Goal: Information Seeking & Learning: Compare options

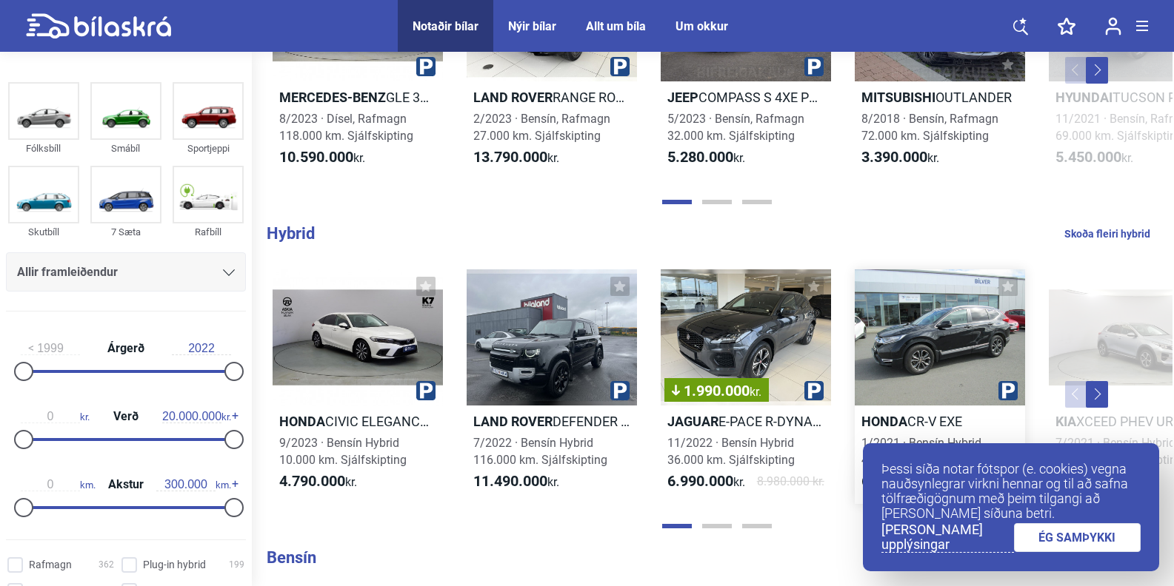
scroll to position [888, 0]
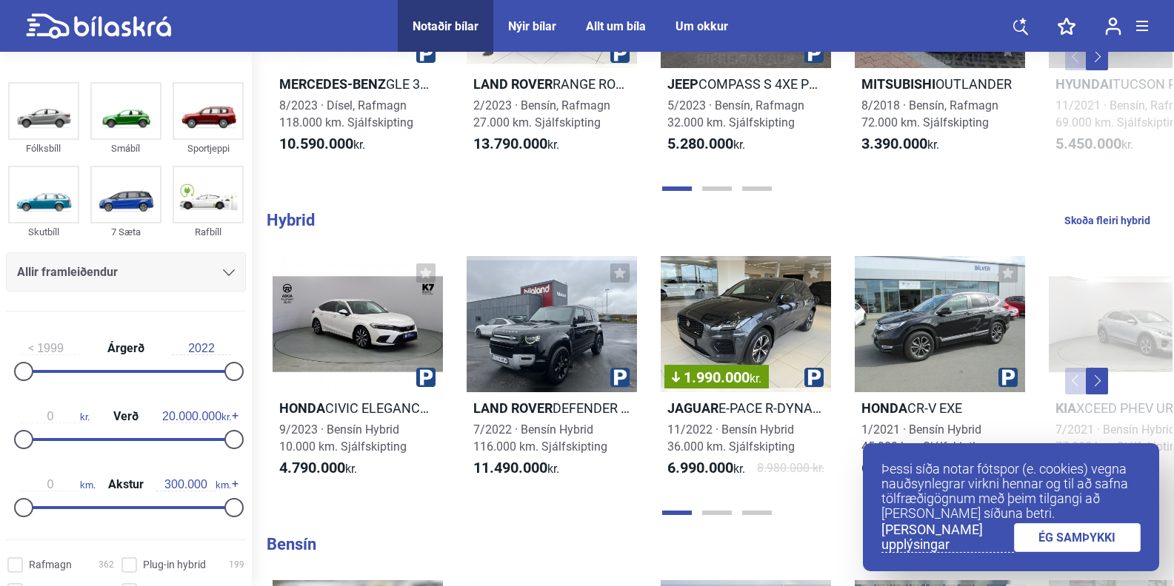
drag, startPoint x: 1064, startPoint y: 538, endPoint x: 1051, endPoint y: 521, distance: 21.8
click at [1064, 538] on link "ÉG SAMÞYKKI" at bounding box center [1077, 537] width 127 height 29
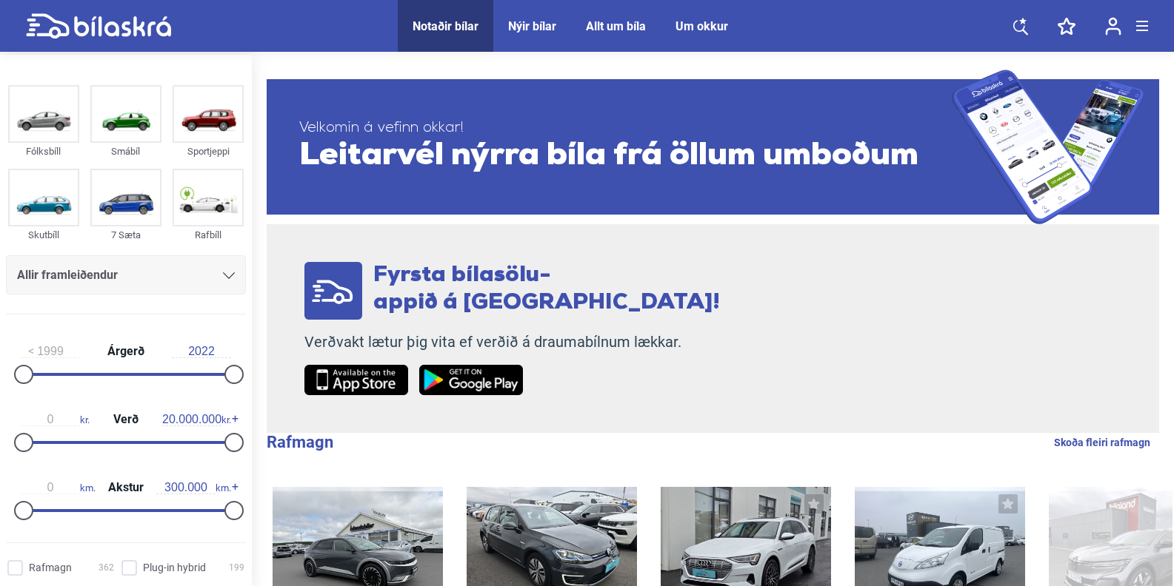
scroll to position [0, 0]
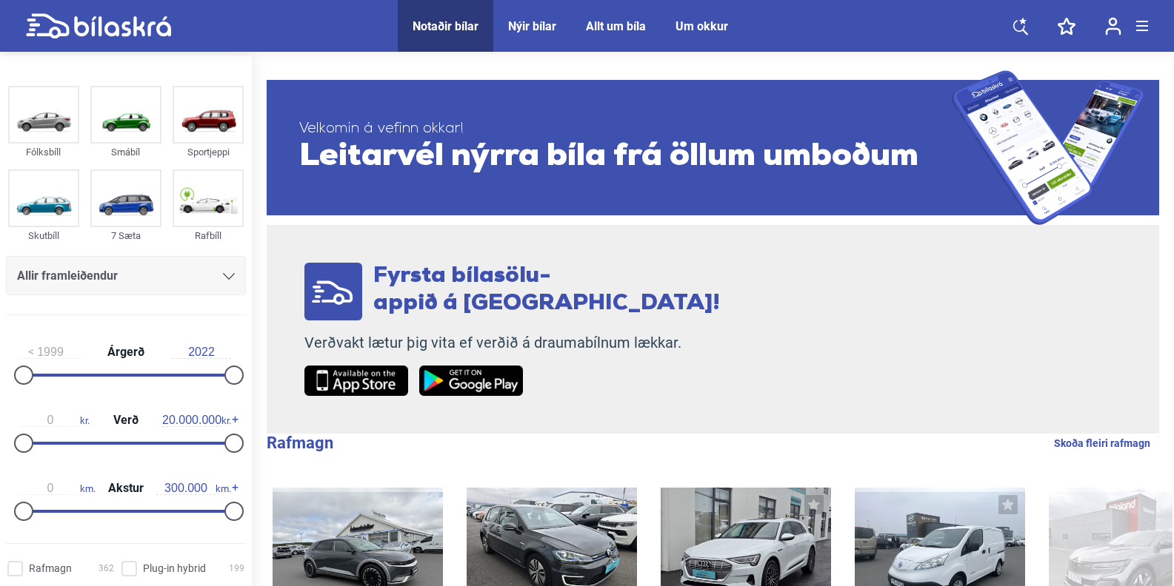
click at [533, 26] on div "Nýir bílar" at bounding box center [532, 26] width 48 height 14
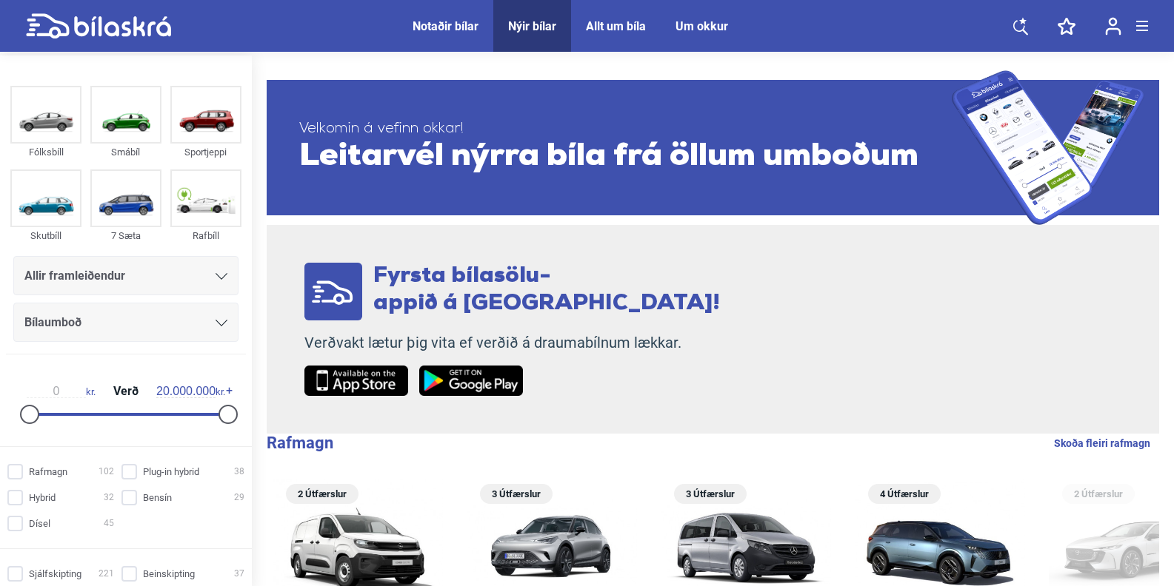
click at [446, 25] on div "Notaðir bílar" at bounding box center [445, 26] width 66 height 14
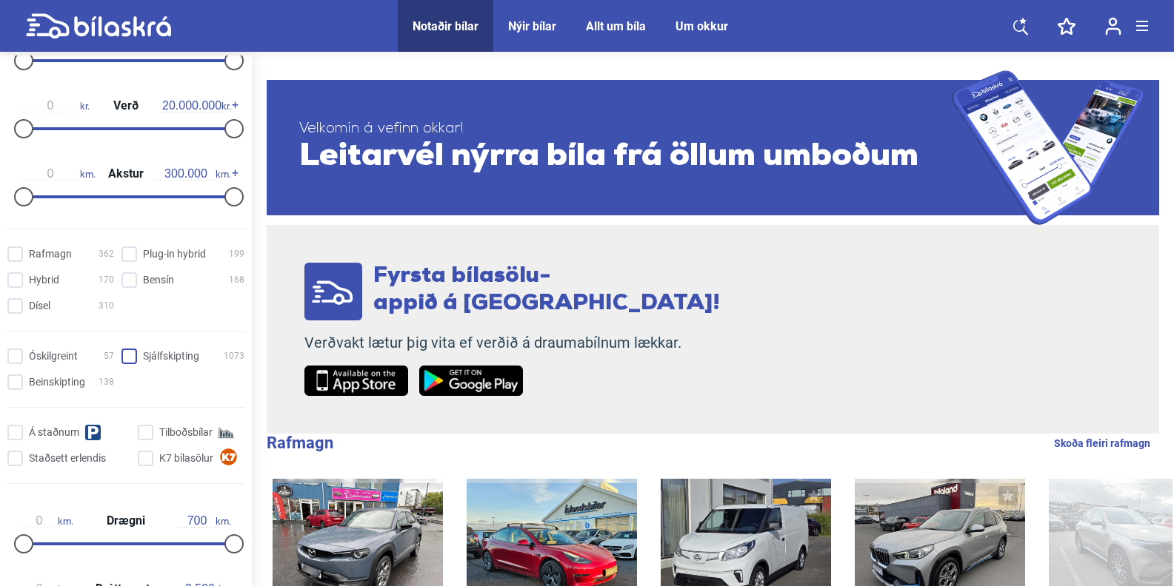
scroll to position [296, 0]
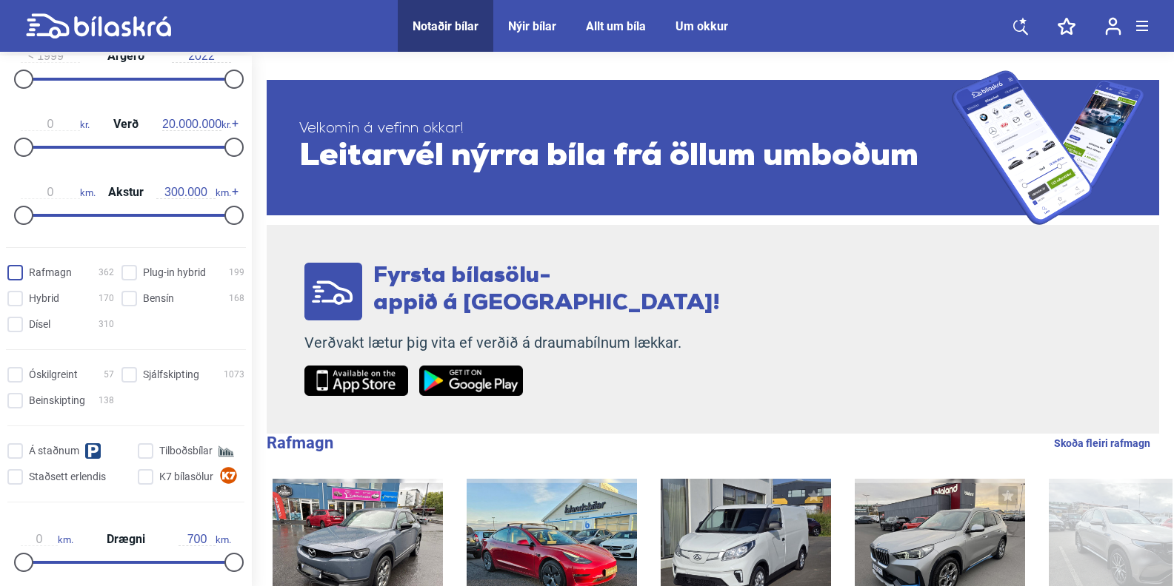
click at [21, 274] on input "Rafmagn 362" at bounding box center [63, 274] width 107 height 16
checkbox input "true"
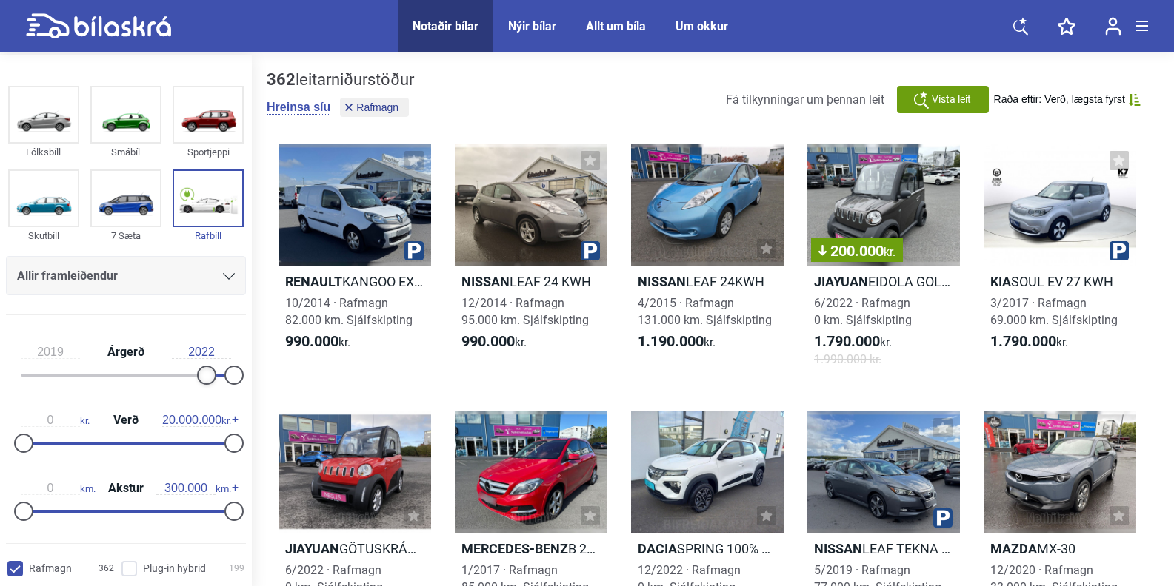
type input "2020"
drag, startPoint x: 31, startPoint y: 372, endPoint x: 219, endPoint y: 369, distance: 188.1
click at [219, 369] on div "2020 Árgerð 2022" at bounding box center [126, 361] width 240 height 68
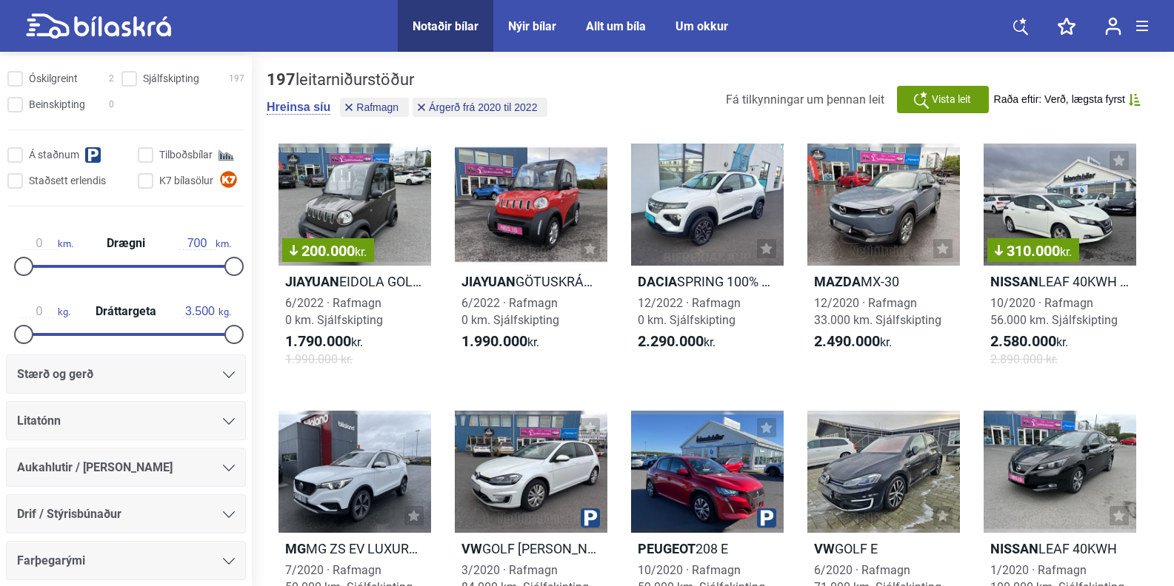
scroll to position [703, 0]
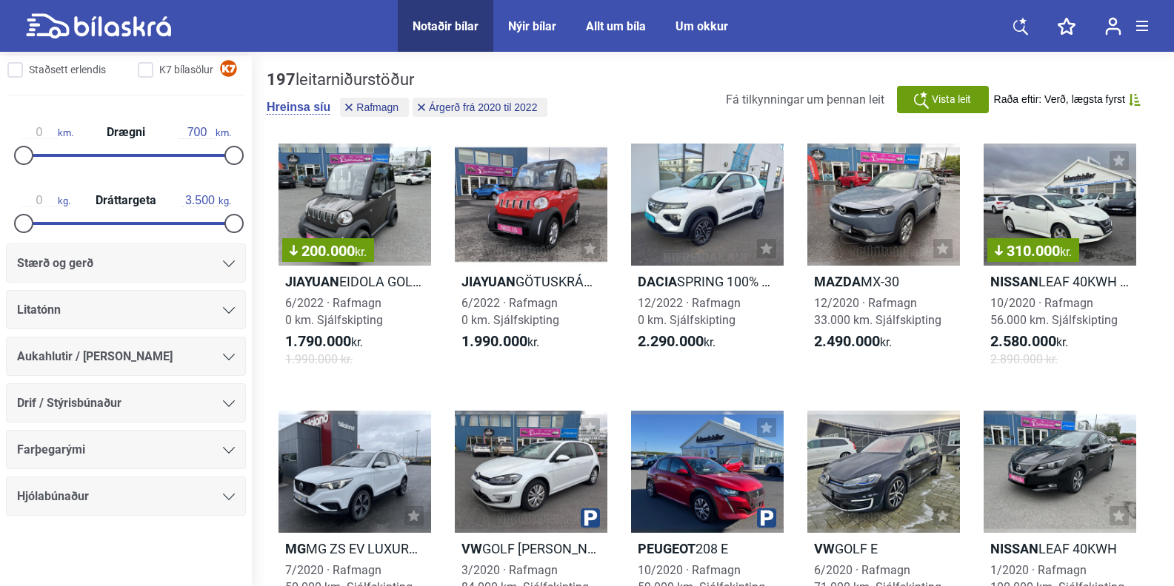
click at [218, 262] on div "Stærð og gerð" at bounding box center [126, 263] width 218 height 21
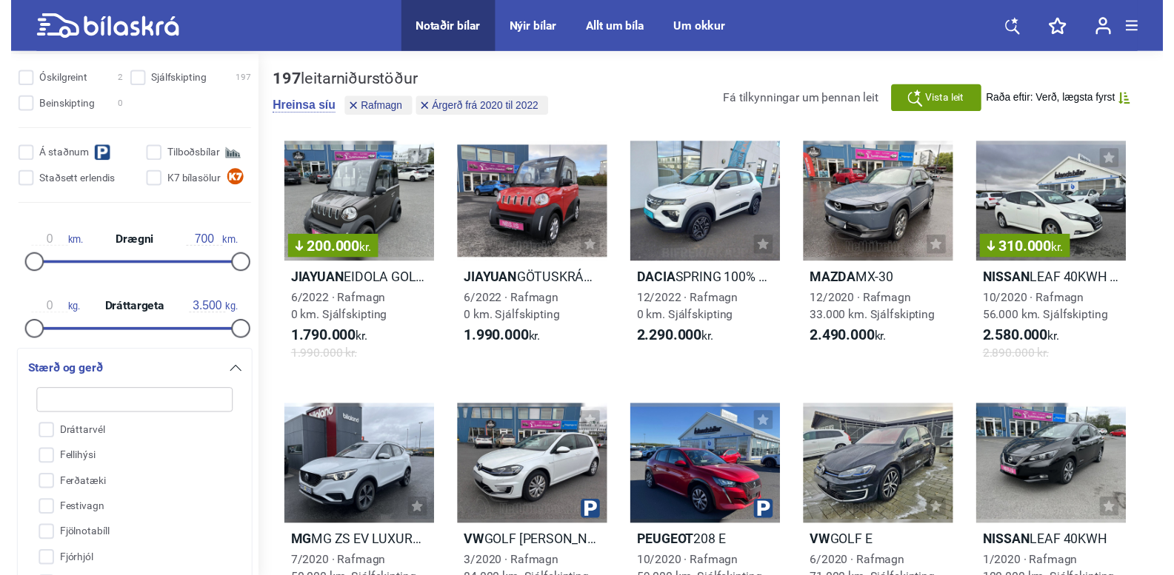
scroll to position [341, 0]
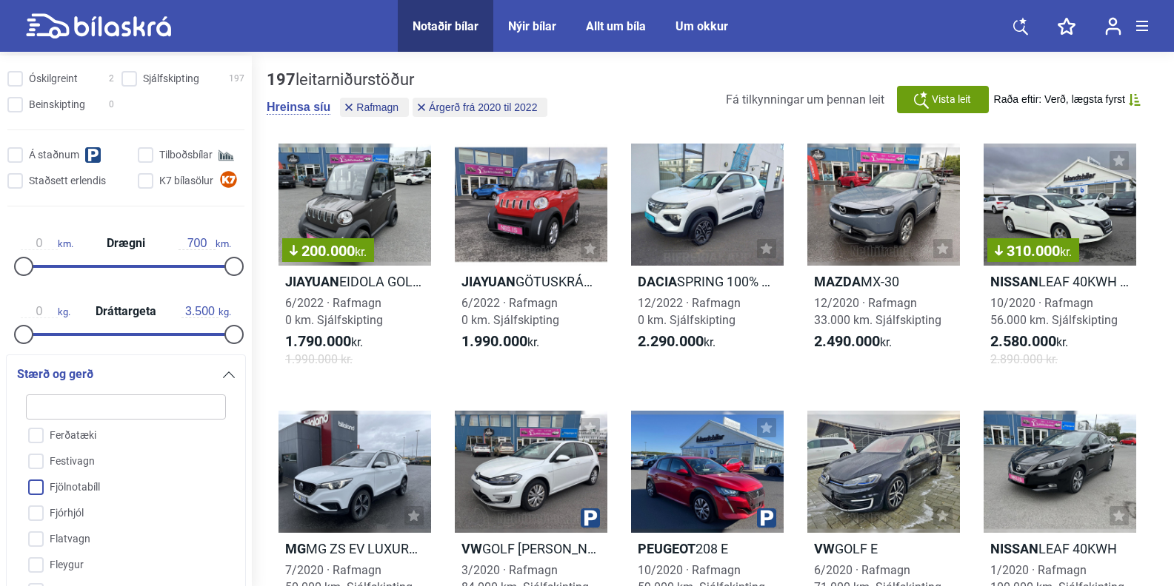
click at [36, 486] on input "Fjölnotabíll" at bounding box center [116, 488] width 201 height 26
checkbox input "true"
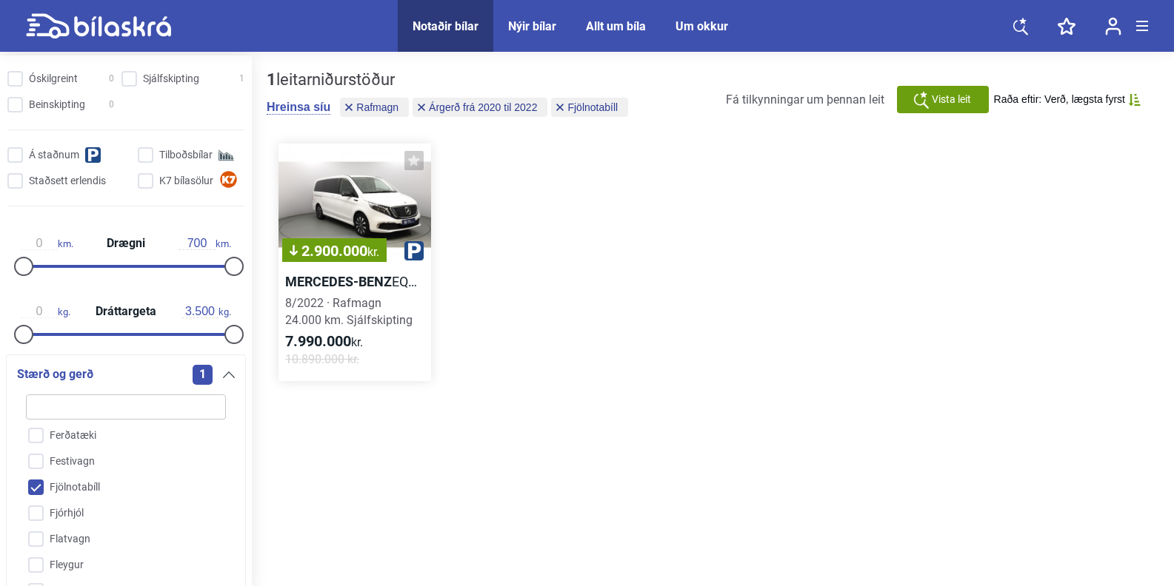
click at [368, 199] on div "2.900.000 kr." at bounding box center [354, 205] width 153 height 122
